Goal: Task Accomplishment & Management: Use online tool/utility

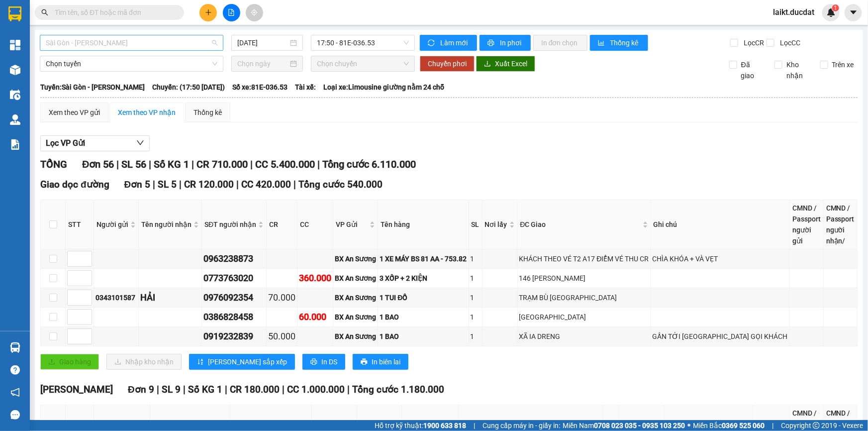
click at [127, 46] on span "Sài Gòn - [PERSON_NAME]" at bounding box center [132, 42] width 172 height 15
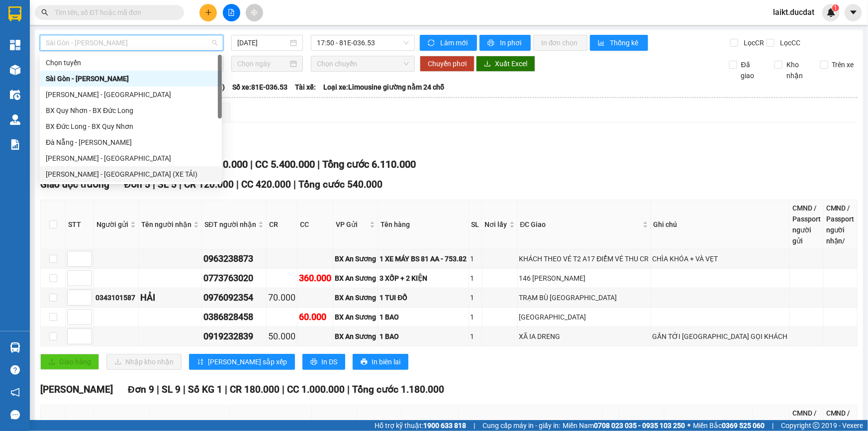
click at [109, 177] on div "[PERSON_NAME] - [GEOGRAPHIC_DATA] (XE TẢI)" at bounding box center [131, 174] width 170 height 11
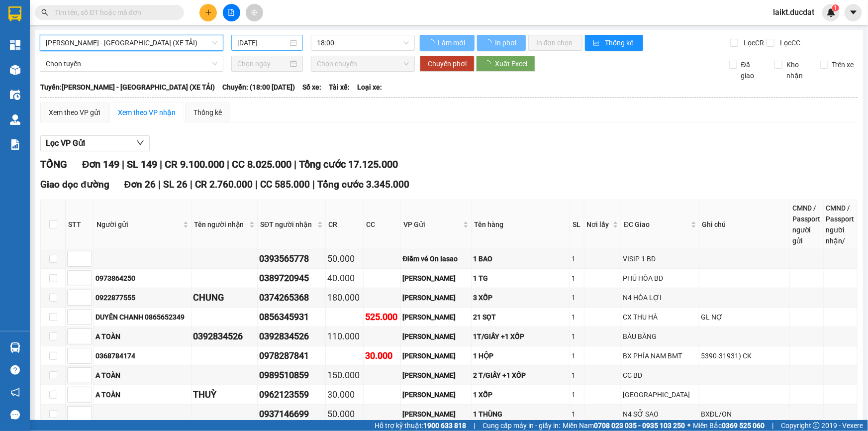
click at [280, 39] on input "[DATE]" at bounding box center [262, 42] width 51 height 11
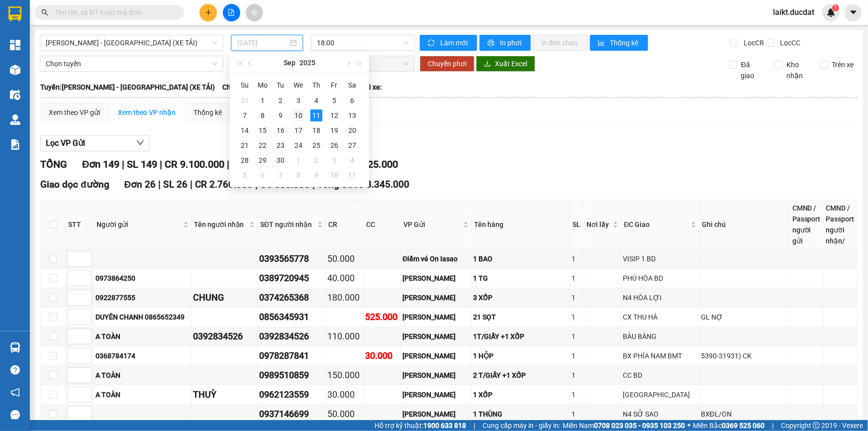
click at [298, 119] on div "10" at bounding box center [298, 115] width 12 height 12
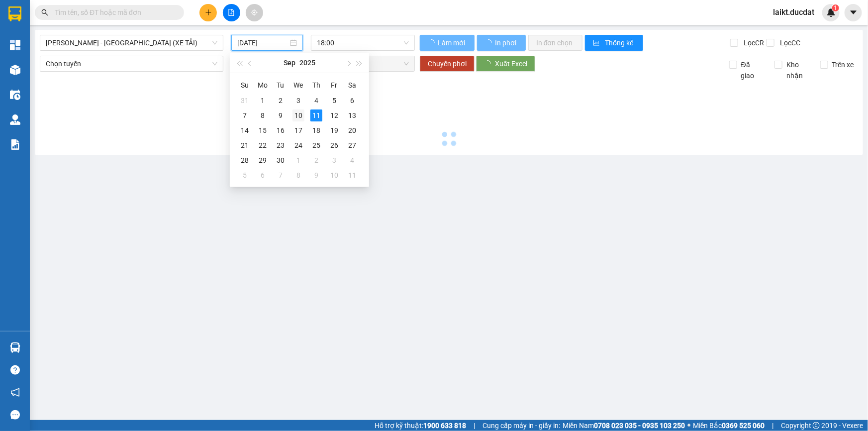
type input "[DATE]"
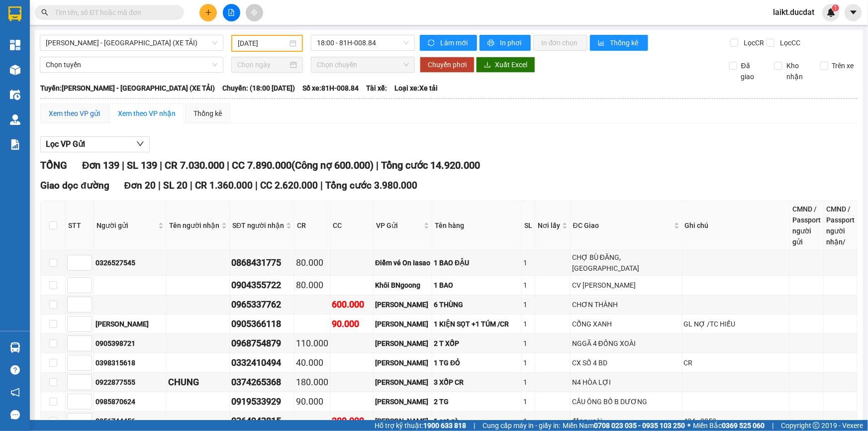
click at [83, 114] on div "Xem theo VP gửi" at bounding box center [74, 113] width 51 height 11
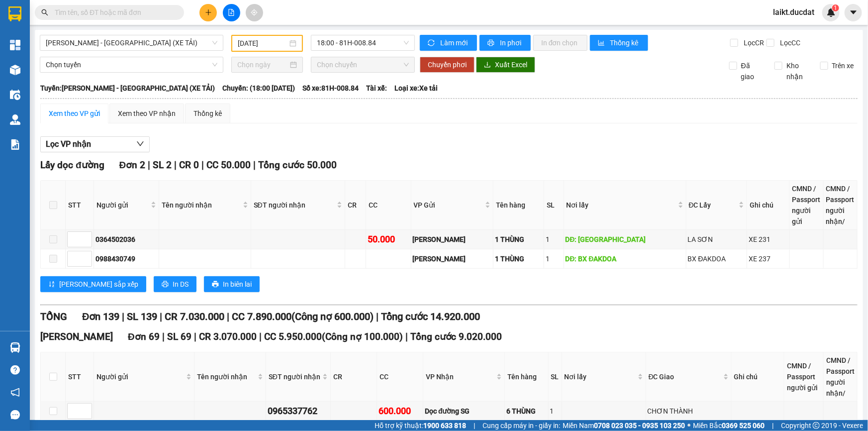
click at [80, 111] on div "Xem theo VP gửi" at bounding box center [74, 113] width 51 height 11
click at [495, 69] on span "Xuất Excel" at bounding box center [511, 64] width 32 height 11
